Goal: Find specific page/section: Find specific page/section

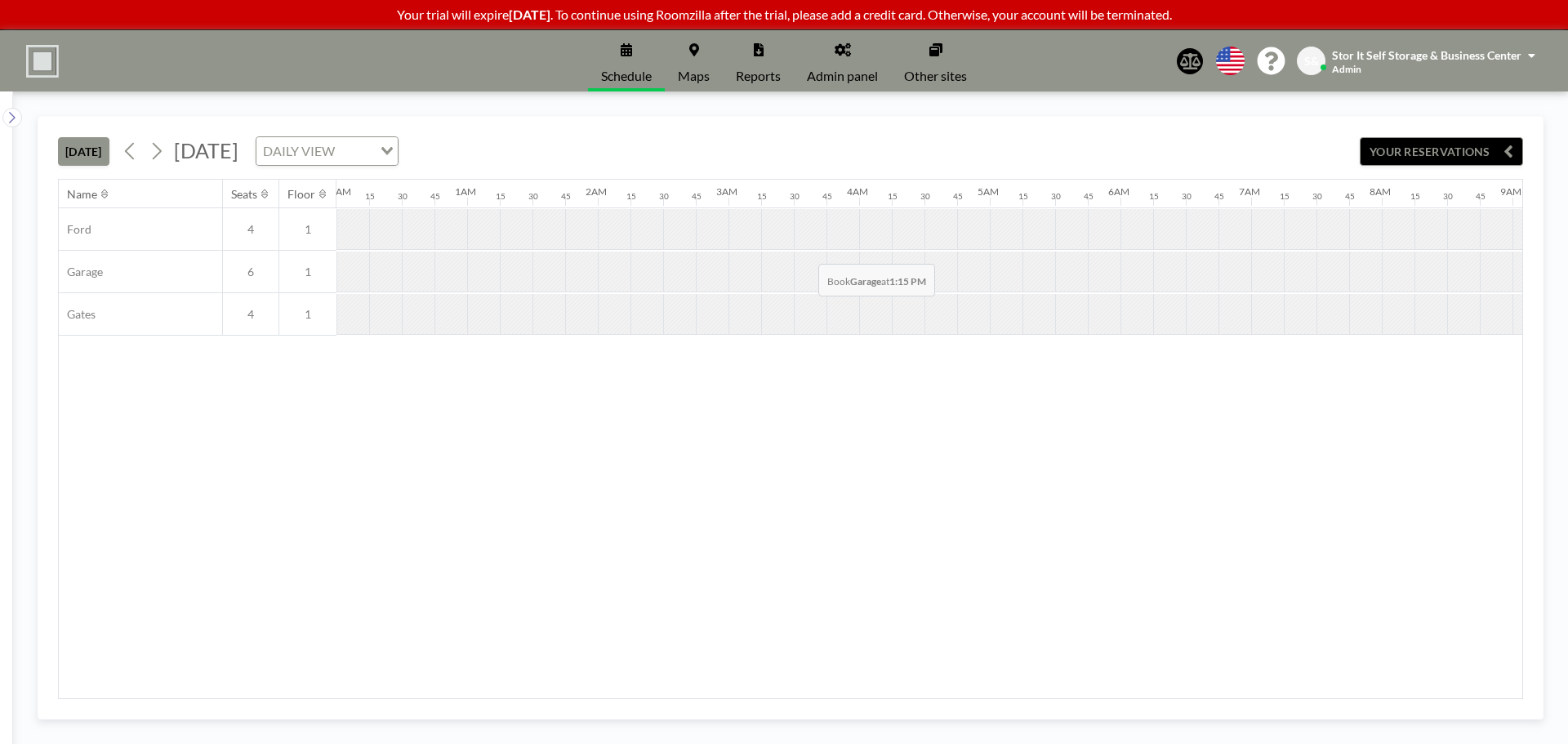
scroll to position [0, 1274]
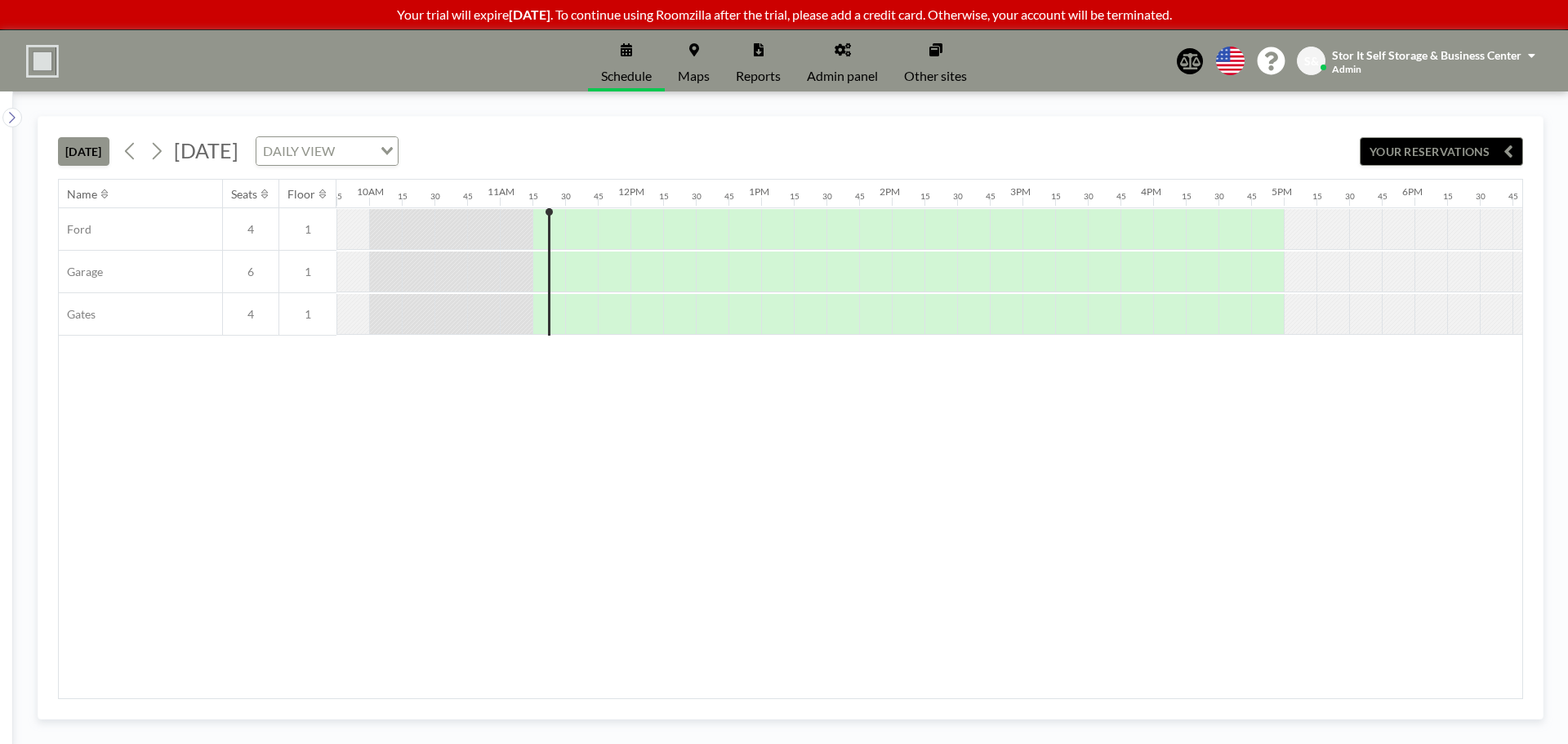
click at [855, 61] on link "Admin panel" at bounding box center [843, 61] width 97 height 61
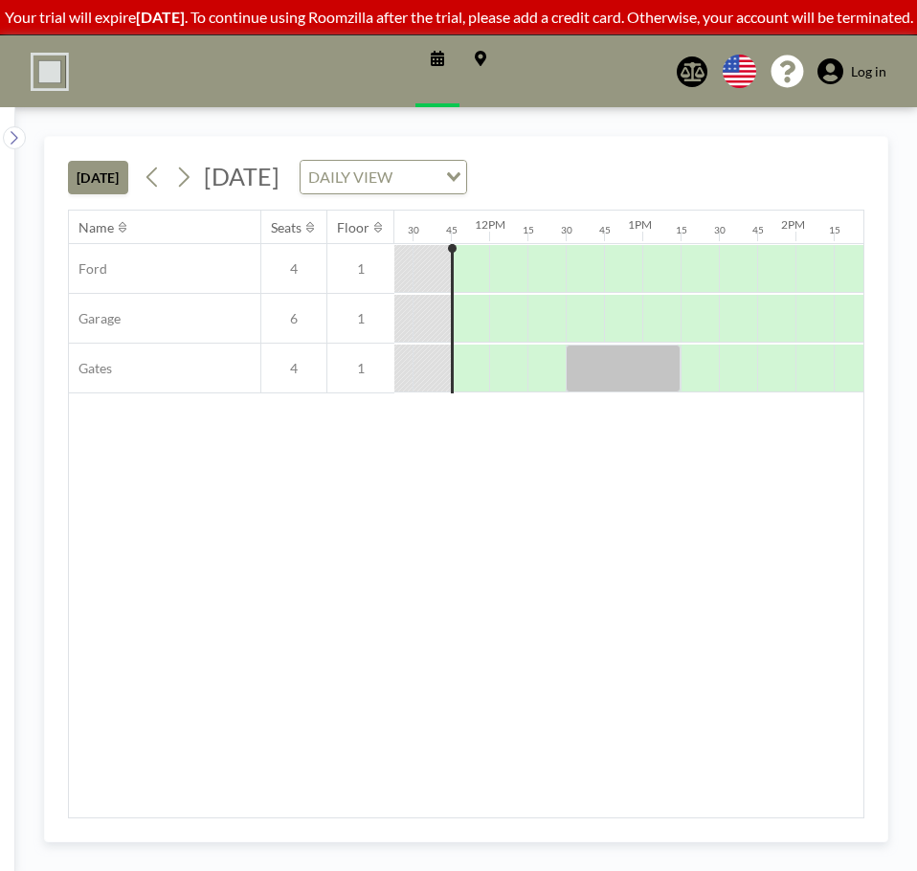
click at [840, 85] on icon at bounding box center [831, 71] width 26 height 27
click at [864, 77] on link "Log in" at bounding box center [852, 71] width 69 height 27
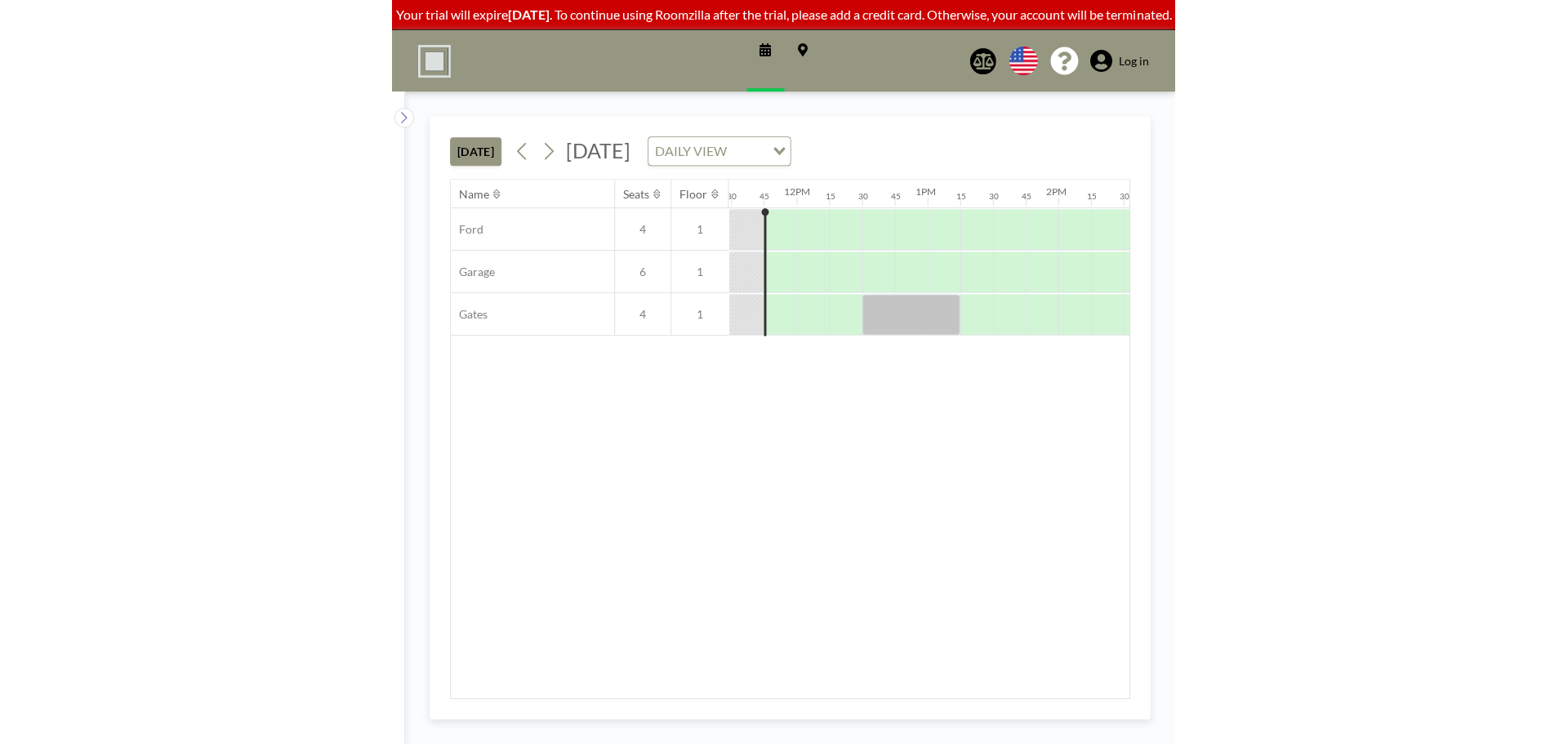
scroll to position [0, 1503]
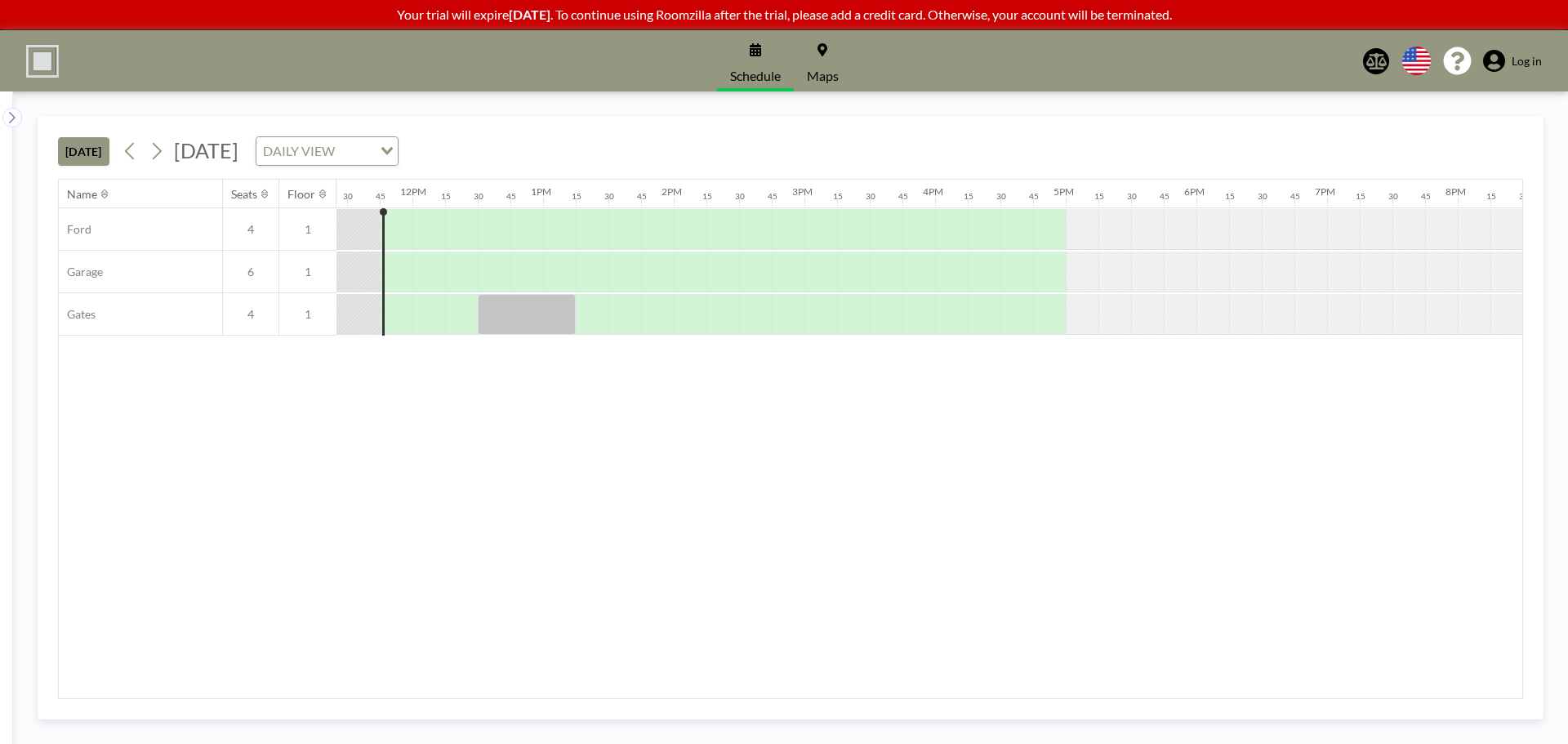
scroll to position [0, 1503]
click at [162, 152] on icon at bounding box center [157, 152] width 9 height 17
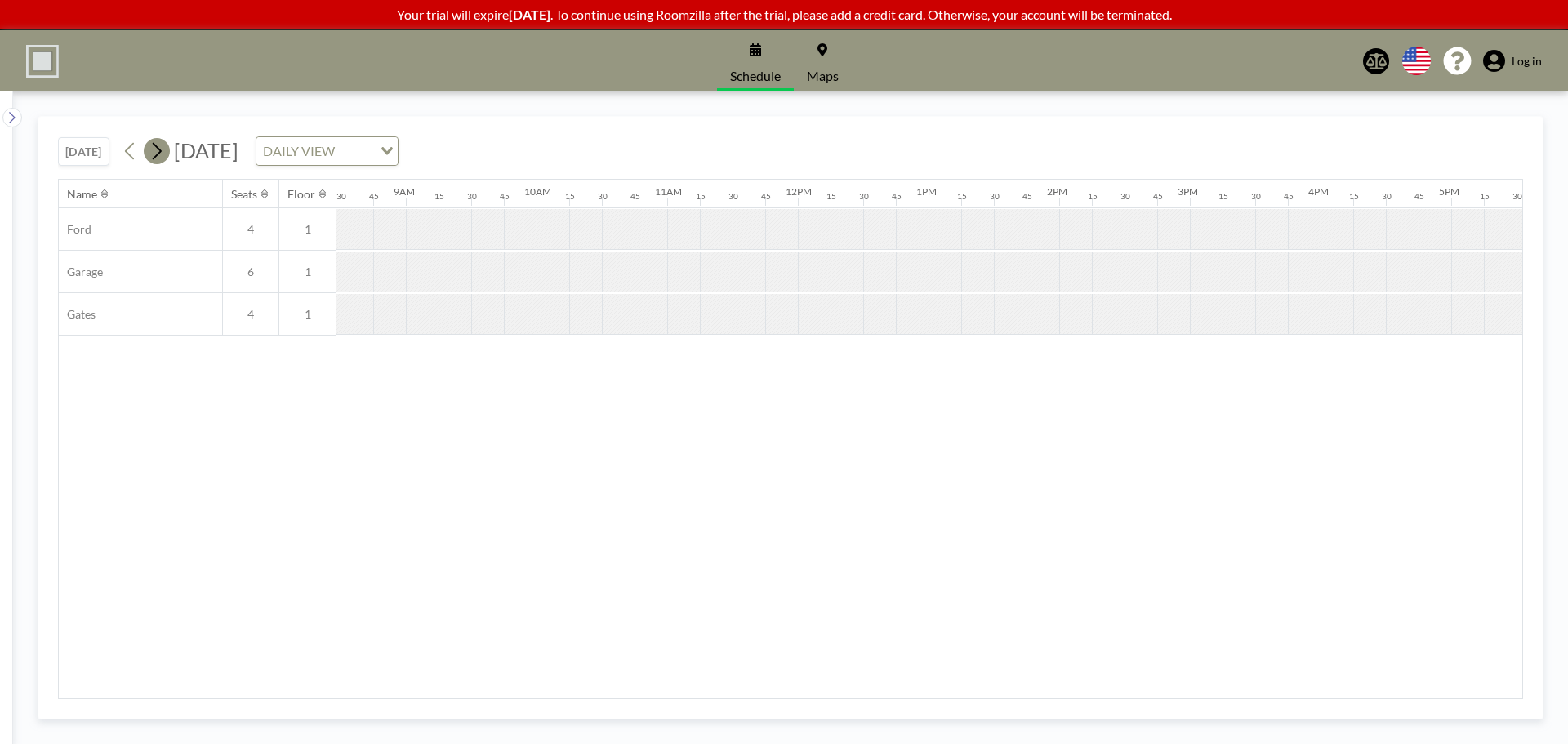
scroll to position [0, 1111]
click at [162, 152] on icon at bounding box center [157, 152] width 9 height 17
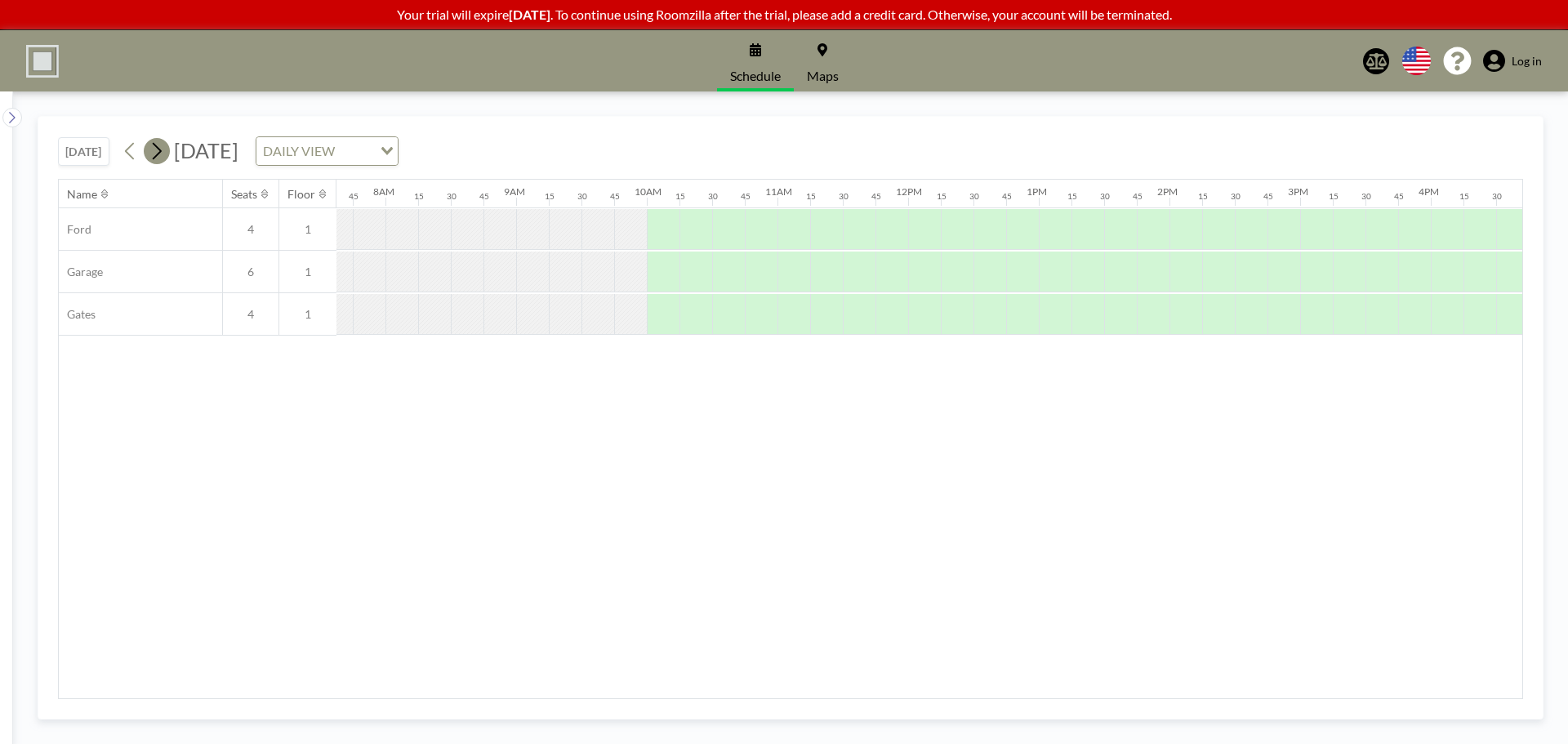
scroll to position [0, 1013]
click at [162, 152] on icon at bounding box center [157, 152] width 9 height 17
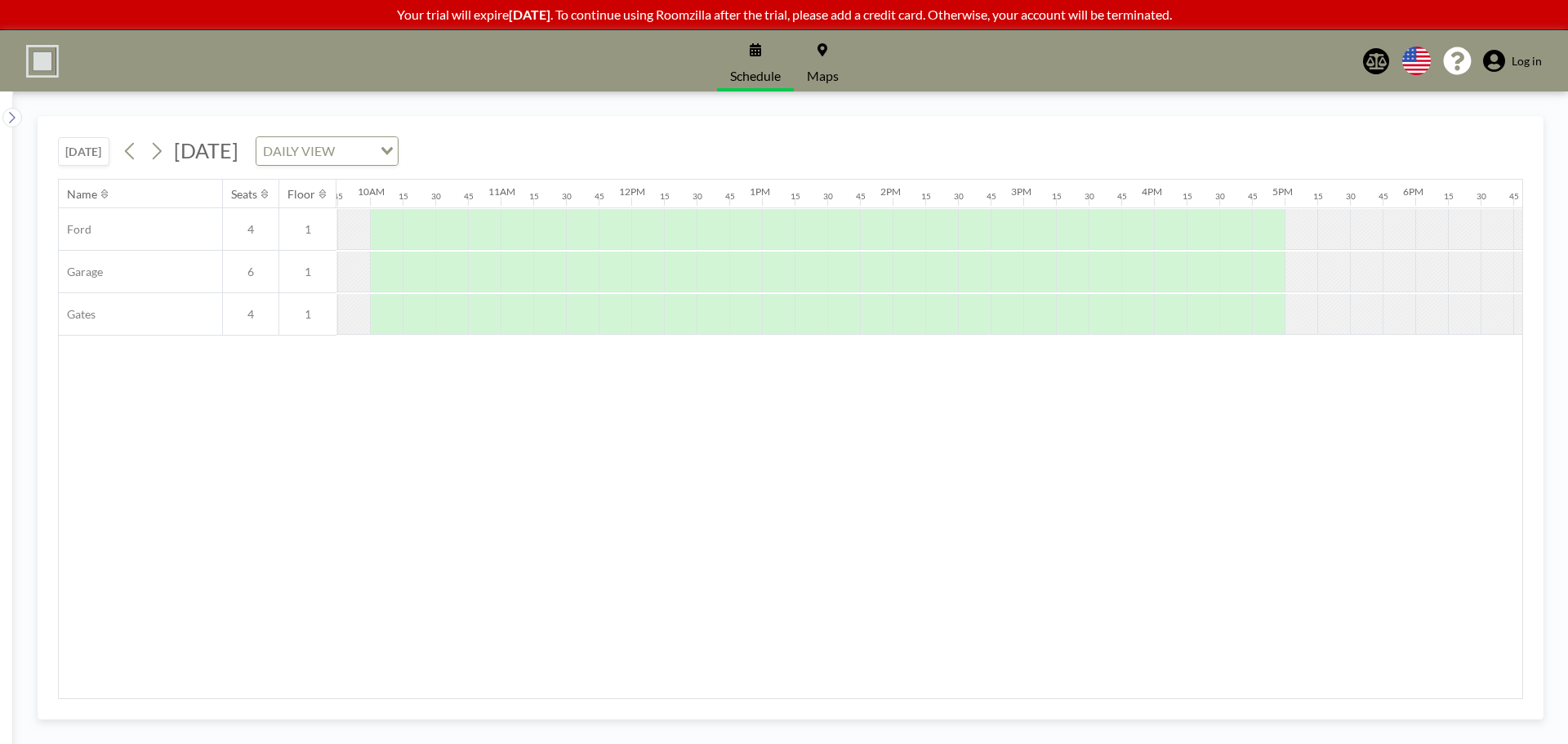
scroll to position [0, 1036]
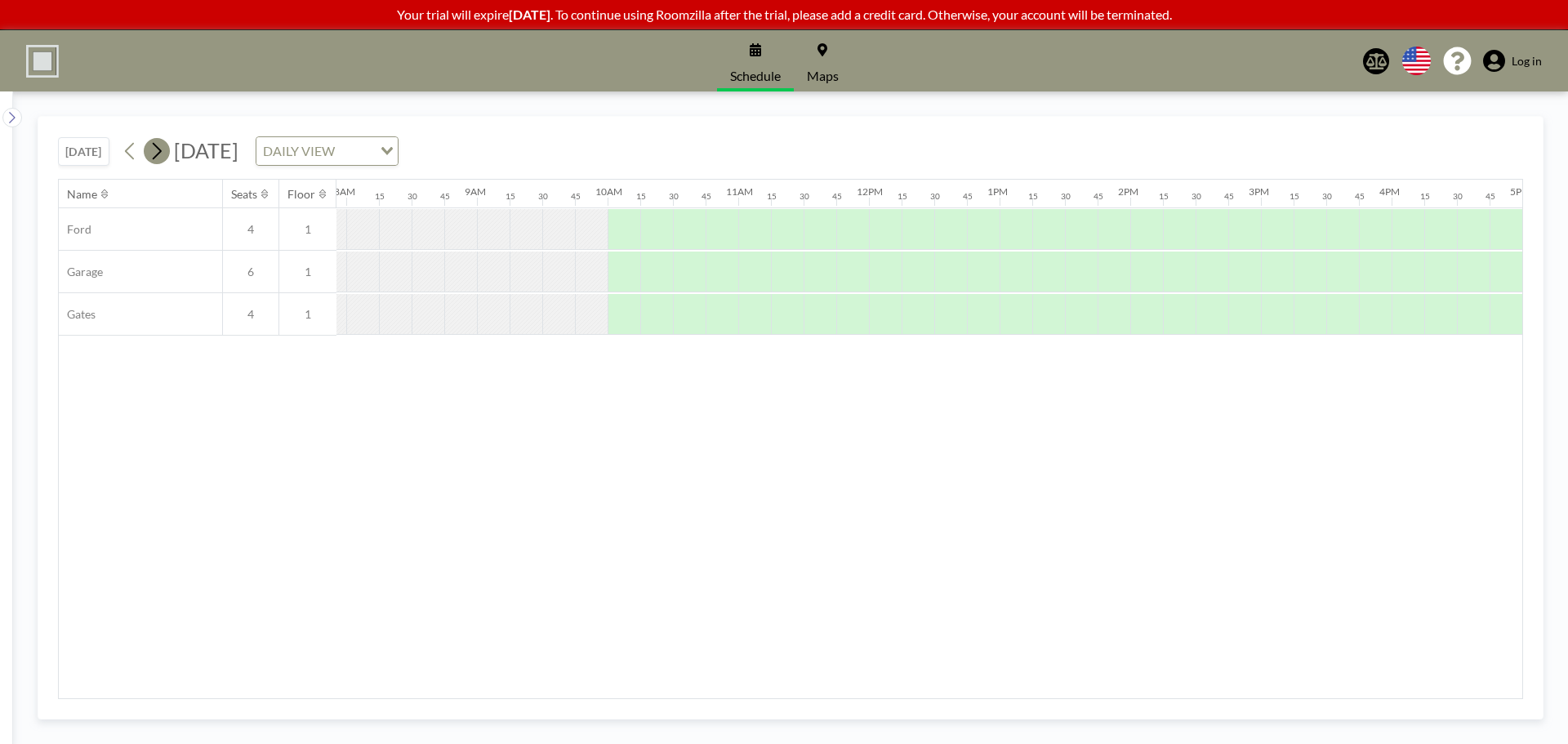
click at [162, 154] on icon at bounding box center [157, 152] width 9 height 17
click at [12, 116] on icon at bounding box center [12, 117] width 10 height 16
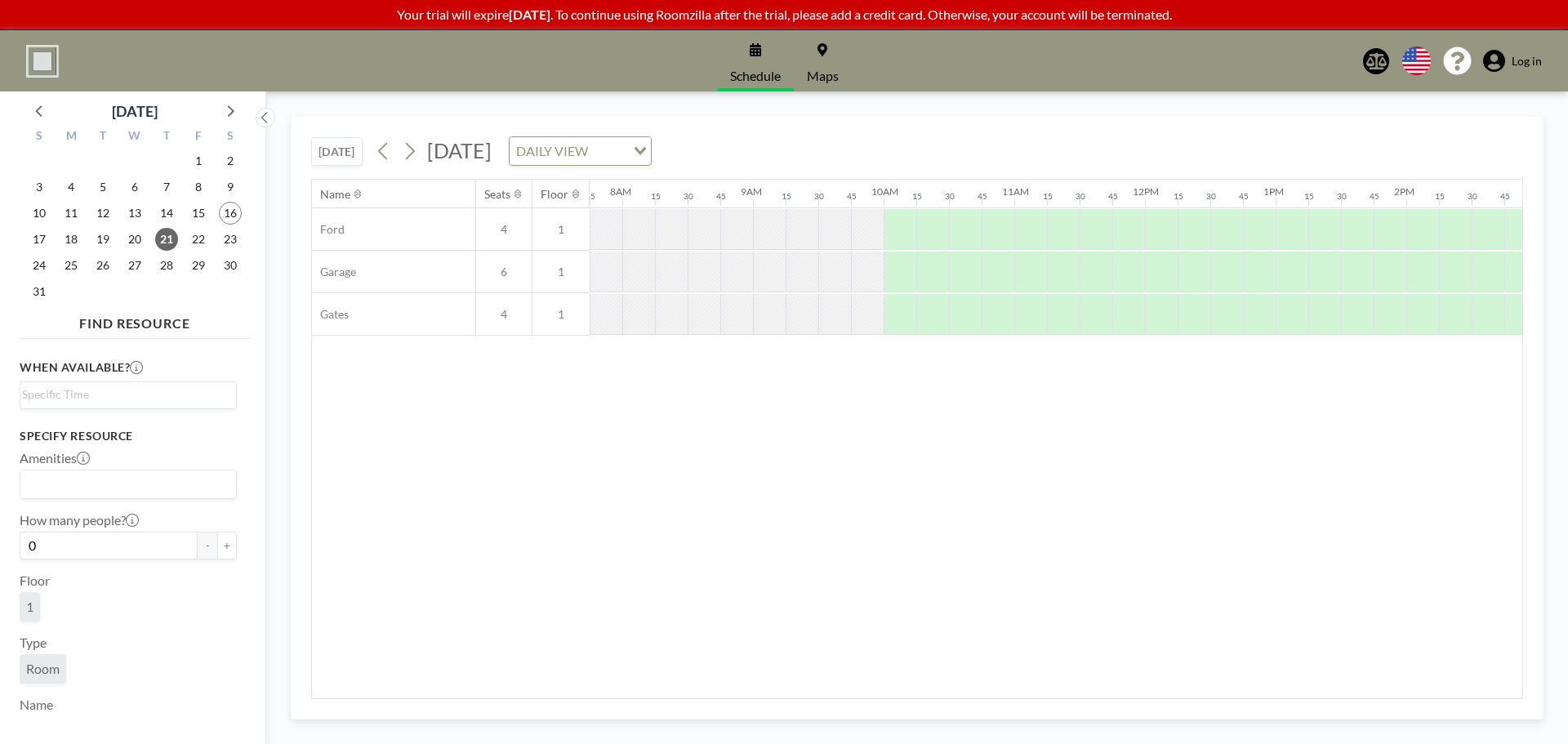
click at [1513, 61] on span "Log in" at bounding box center [1526, 61] width 30 height 15
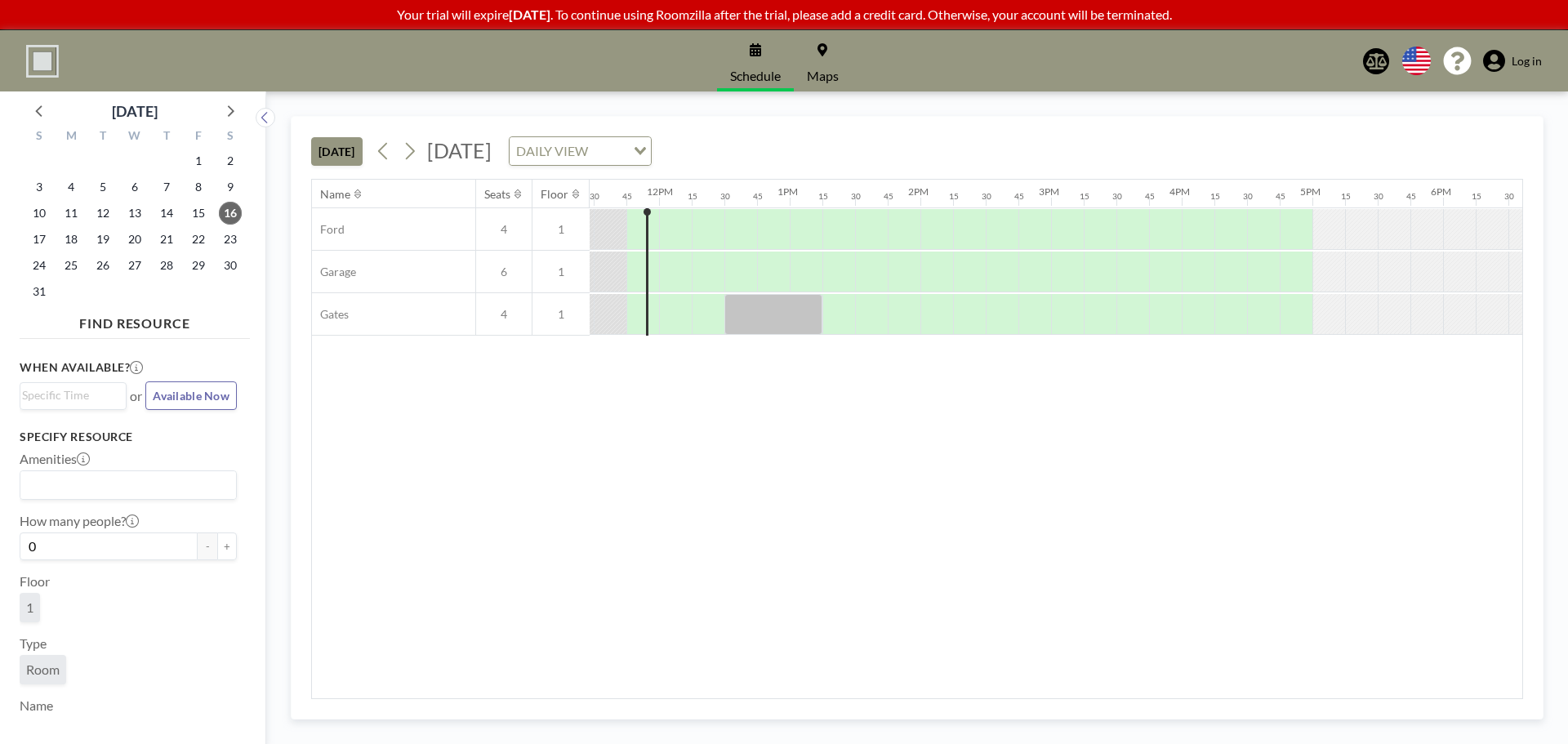
scroll to position [0, 1503]
click at [1505, 60] on icon at bounding box center [1495, 61] width 22 height 23
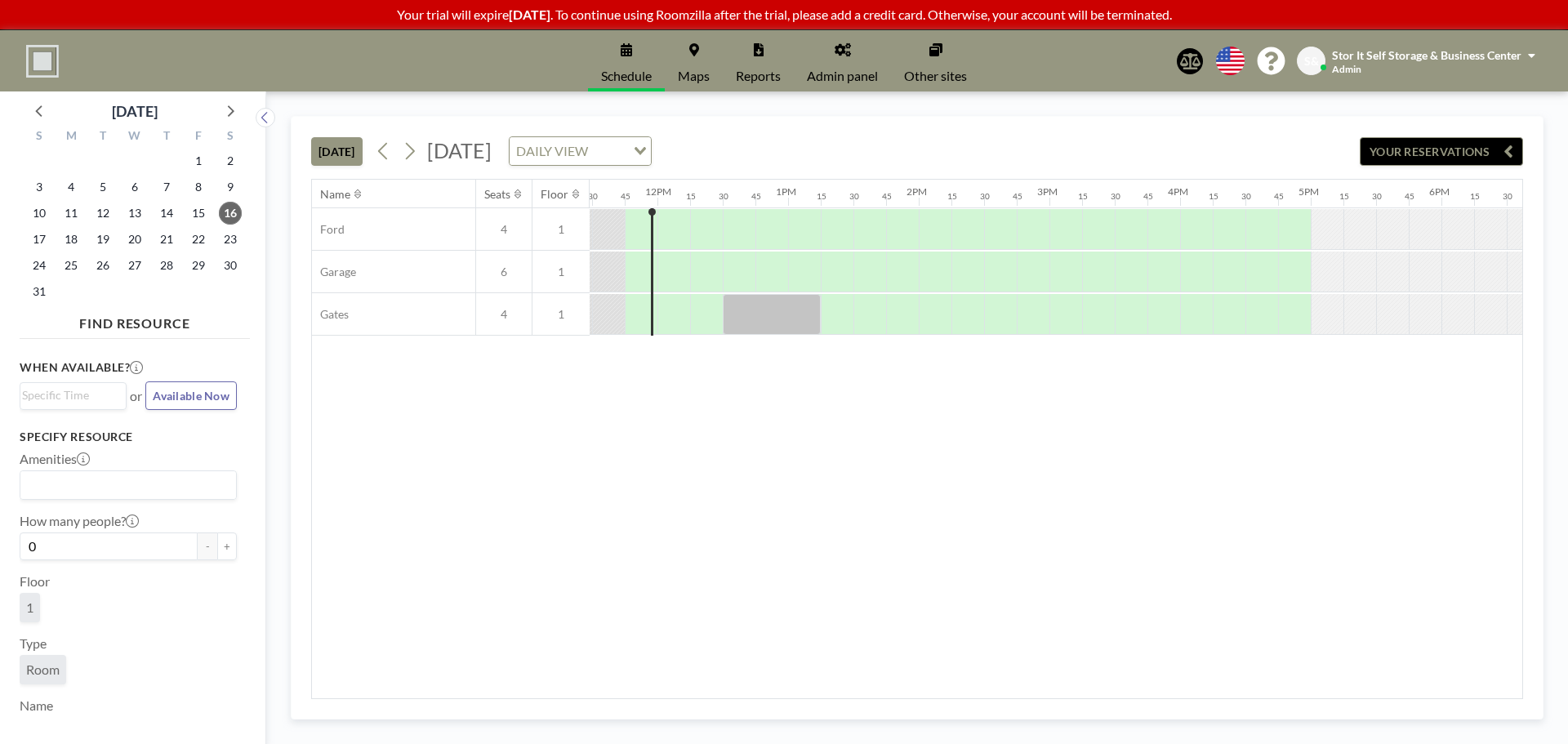
scroll to position [0, 1503]
drag, startPoint x: 1350, startPoint y: 0, endPoint x: 1077, endPoint y: 491, distance: 561.8
click at [1077, 491] on div "Name Seats Floor 12AM 15 30 45 1AM 15 30 45 2AM 15 30 45 3AM 15 30 45 4AM 15 30…" at bounding box center [917, 439] width 1211 height 519
click at [828, 51] on link "Admin panel" at bounding box center [843, 61] width 97 height 61
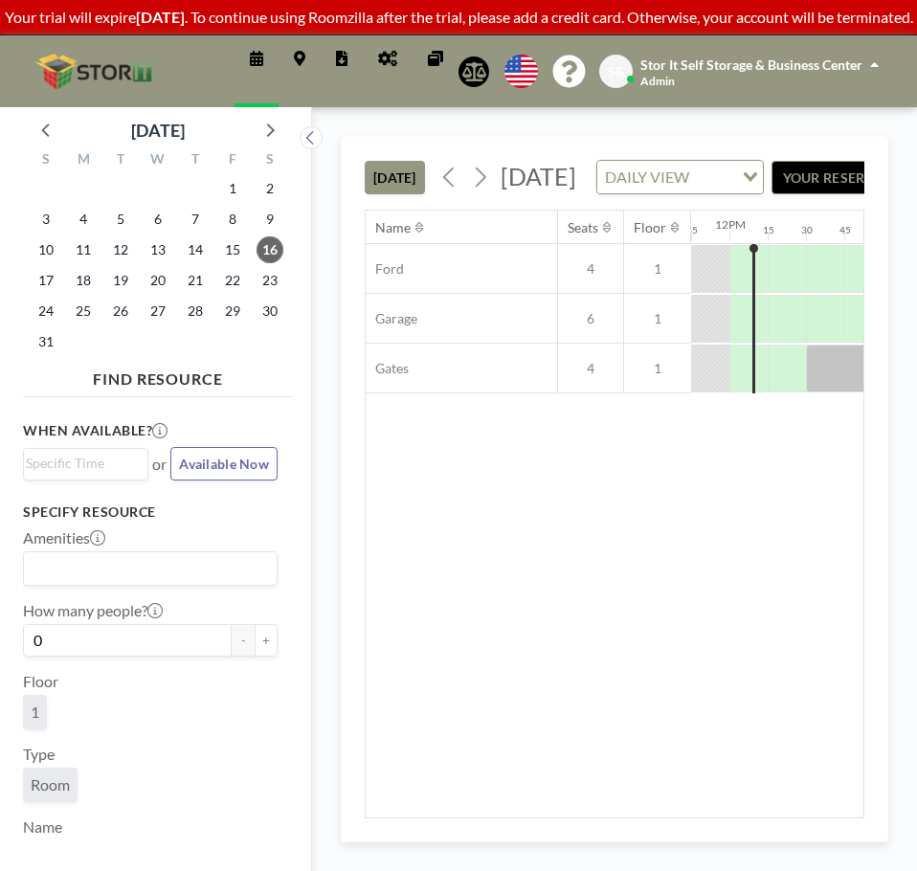
scroll to position [69, 0]
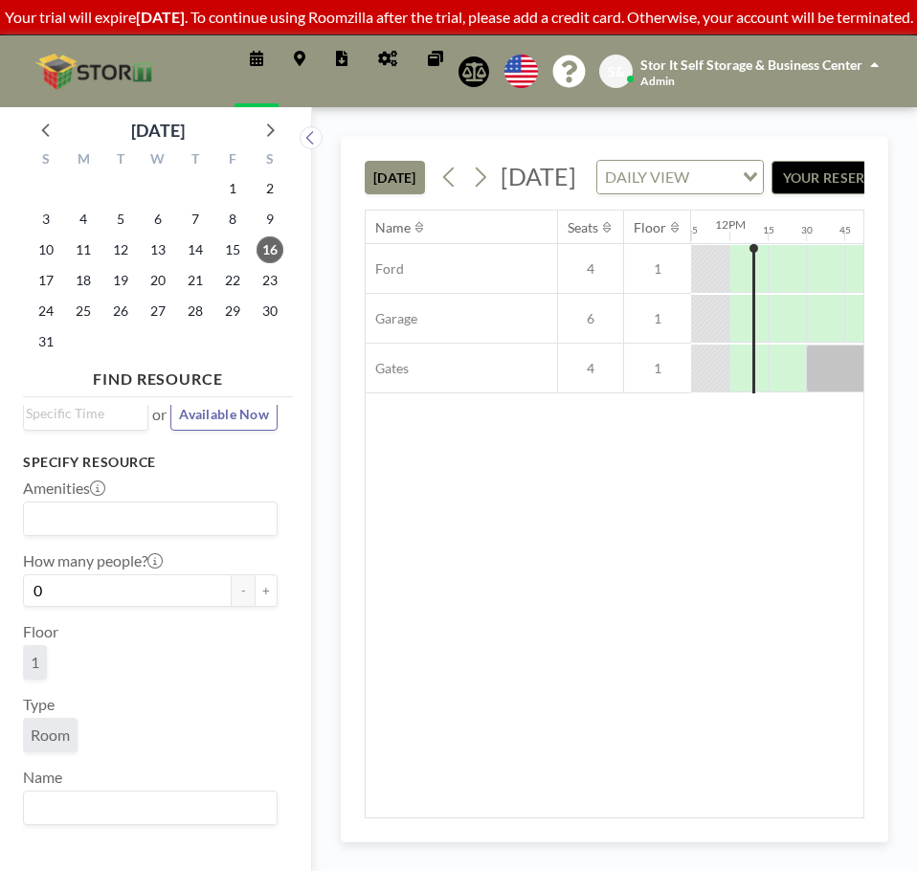
click at [329, 78] on link "Reports" at bounding box center [342, 71] width 42 height 72
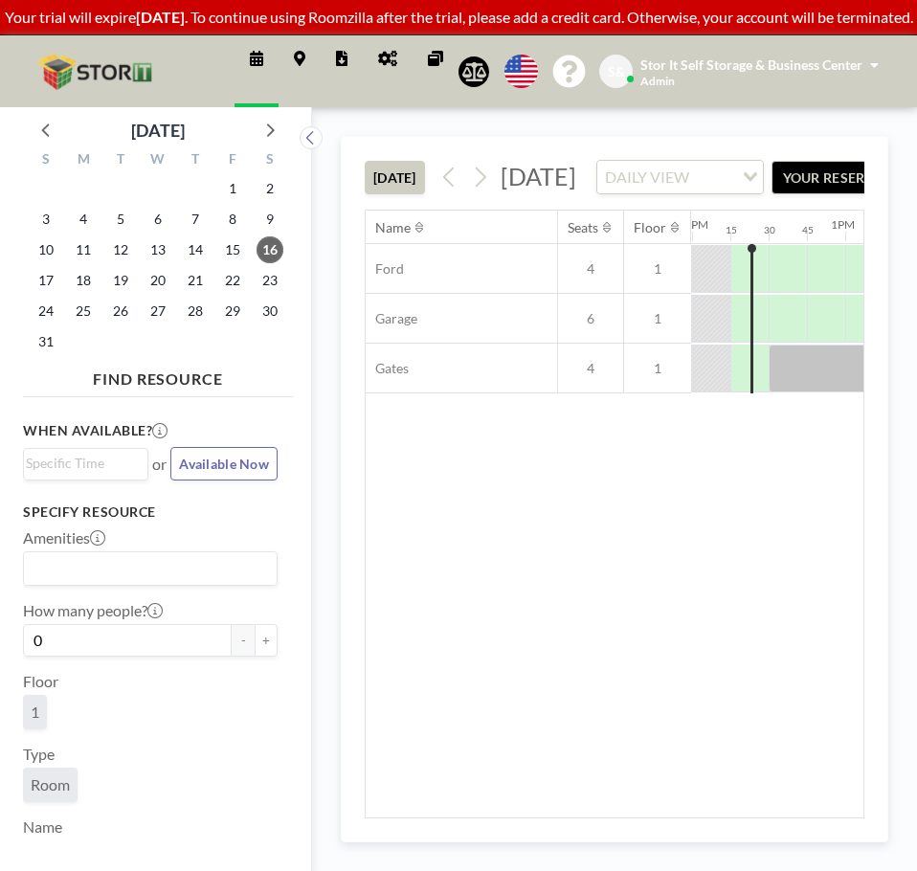
scroll to position [0, 1838]
